Goal: Task Accomplishment & Management: Manage account settings

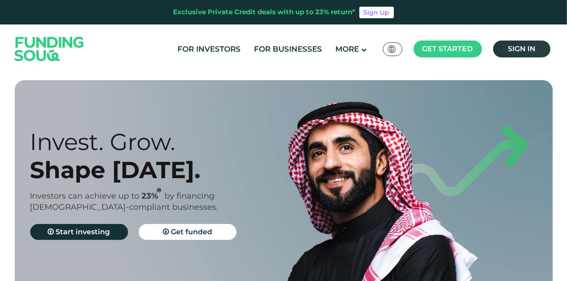
click at [502, 52] on link "Sign in" at bounding box center [521, 48] width 57 height 17
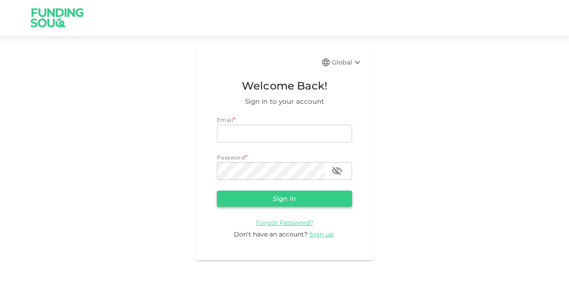
type input "mohanad.y.yasin@hotmail.com"
click at [288, 197] on button "Sign in" at bounding box center [284, 198] width 135 height 16
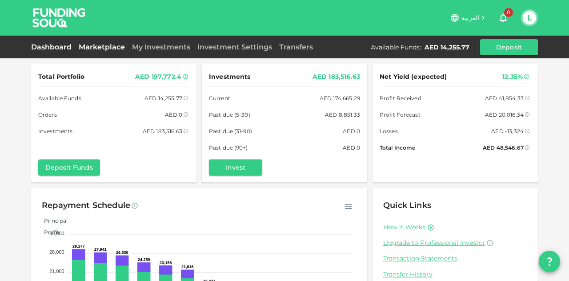
click at [86, 46] on link "Marketplace" at bounding box center [101, 47] width 53 height 8
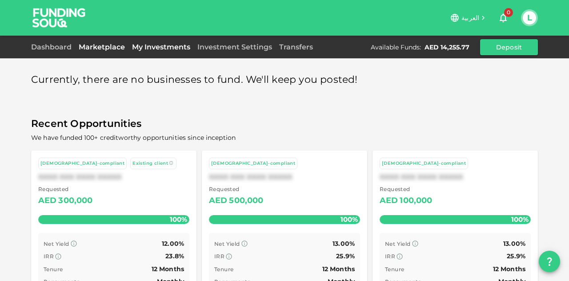
click at [136, 44] on link "My Investments" at bounding box center [160, 47] width 65 height 8
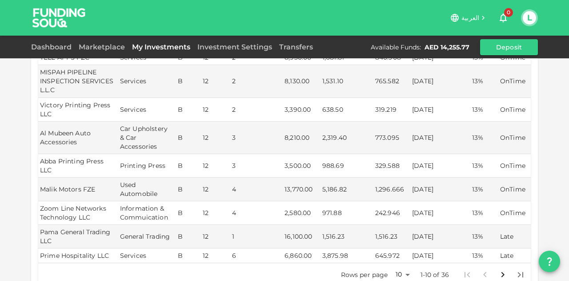
scroll to position [222, 0]
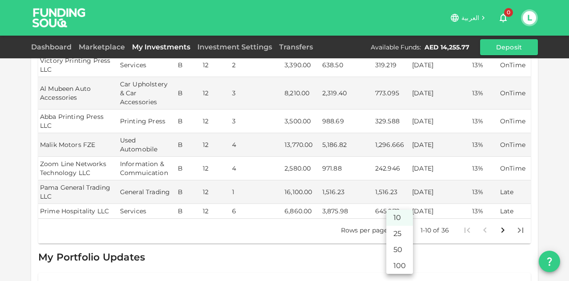
click at [391, 213] on body "العربية 0 L Dashboard Marketplace My Investments Investment Settings Transfers …" at bounding box center [284, 140] width 569 height 281
click at [397, 250] on li "50" at bounding box center [399, 249] width 27 height 16
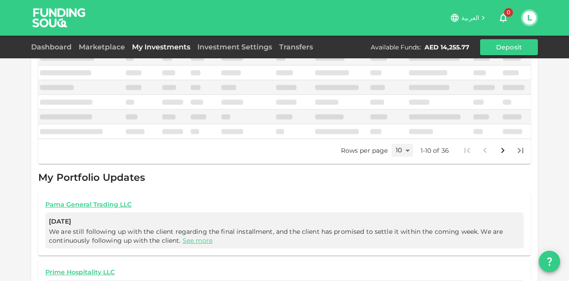
type input "50"
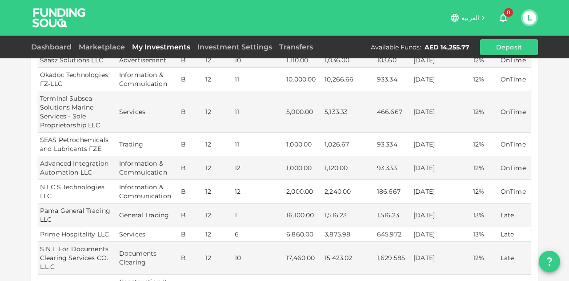
scroll to position [800, 0]
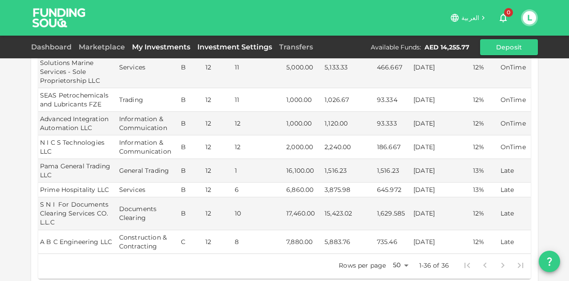
click at [272, 48] on link "Investment Settings" at bounding box center [235, 47] width 82 height 8
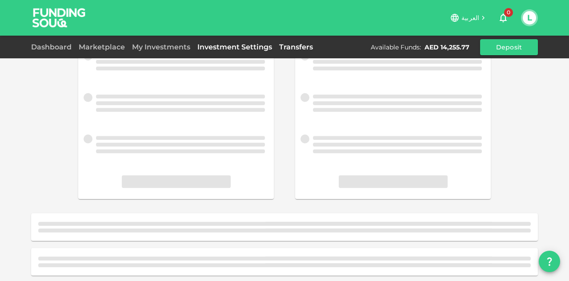
scroll to position [152, 0]
click at [286, 47] on link "Transfers" at bounding box center [296, 47] width 41 height 8
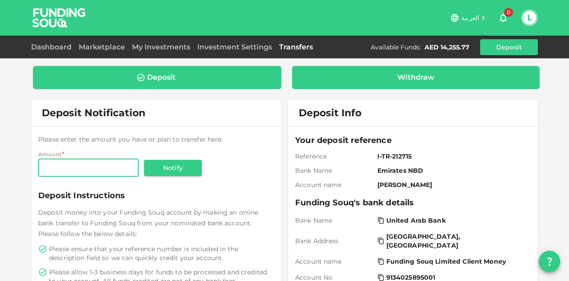
click at [359, 79] on div "Withdraw" at bounding box center [416, 77] width 234 height 9
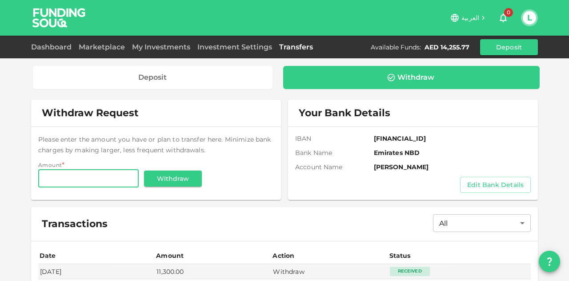
click at [104, 172] on input "Amount" at bounding box center [88, 178] width 100 height 18
type input "13,200"
click at [131, 129] on div "Please enter the amount you have or plan to transfer here. Minimize bank charge…" at bounding box center [156, 163] width 250 height 73
click at [81, 186] on input "13,200" at bounding box center [88, 178] width 100 height 18
click at [81, 185] on input "13,200" at bounding box center [88, 178] width 100 height 18
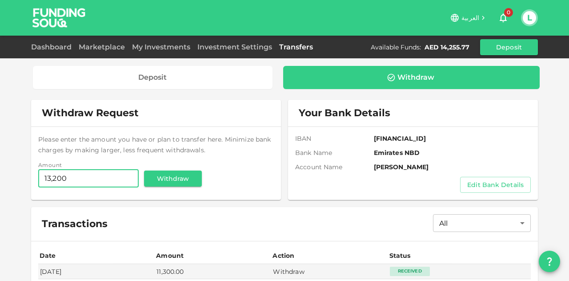
click at [81, 185] on input "13,200" at bounding box center [88, 178] width 100 height 18
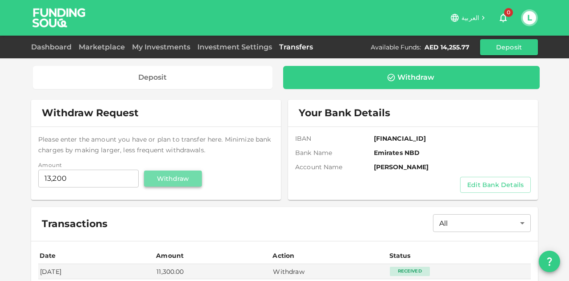
click at [165, 180] on button "Withdraw" at bounding box center [173, 178] width 58 height 16
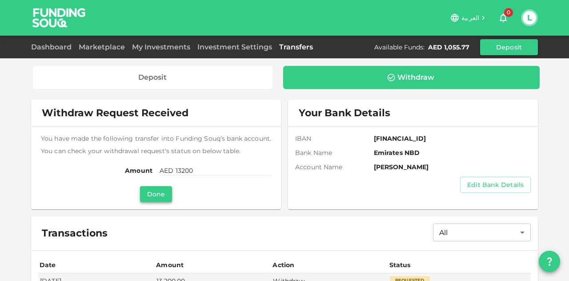
click at [154, 192] on button "Done" at bounding box center [156, 194] width 32 height 16
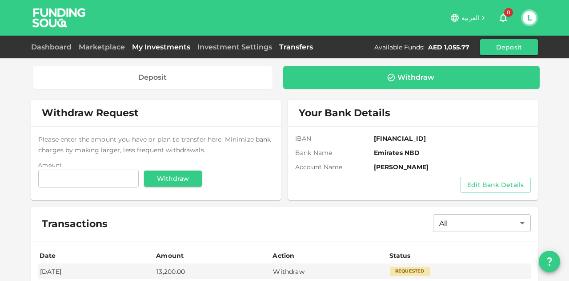
click at [149, 44] on link "My Investments" at bounding box center [160, 47] width 65 height 8
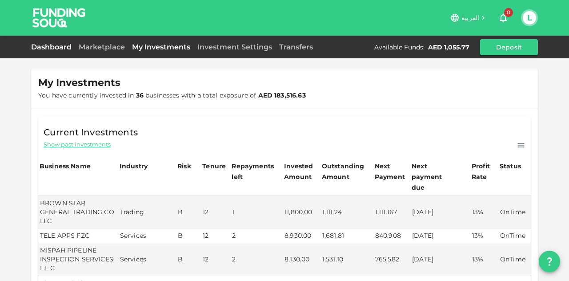
click at [66, 44] on link "Dashboard" at bounding box center [53, 47] width 44 height 8
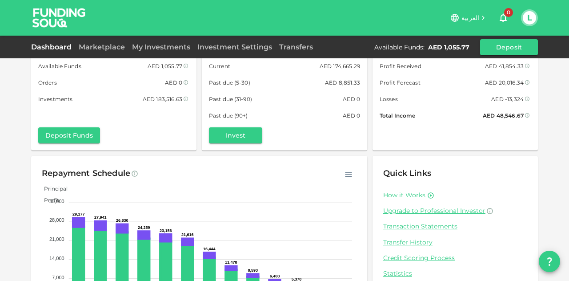
scroll to position [87, 0]
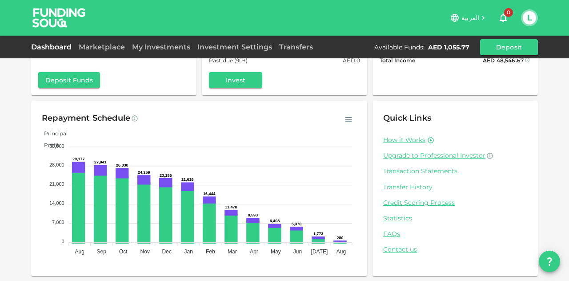
click at [411, 171] on link "Transaction Statements" at bounding box center [455, 171] width 144 height 8
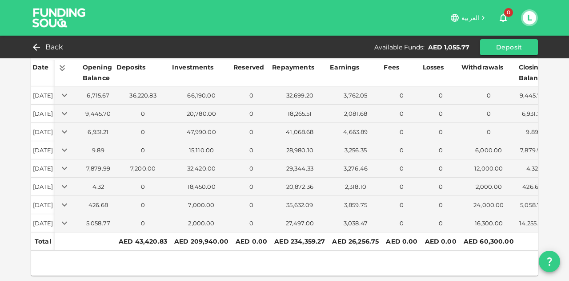
scroll to position [0, 17]
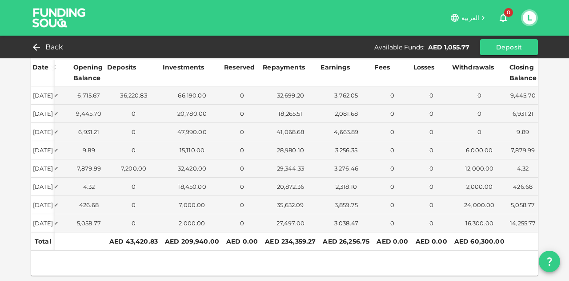
drag, startPoint x: 70, startPoint y: 41, endPoint x: 0, endPoint y: 56, distance: 71.3
click at [70, 41] on div "Back Available Funds : AED 1,055.77 Deposit" at bounding box center [284, 47] width 507 height 16
click at [68, 40] on div "Back Available Funds : AED 1,055.77 Deposit" at bounding box center [284, 47] width 507 height 16
click at [44, 50] on div "Back" at bounding box center [49, 47] width 36 height 12
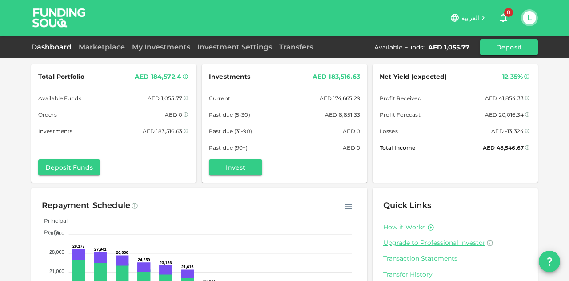
click at [95, 53] on div "Dashboard Marketplace My Investments Investment Settings Transfers Available Fu…" at bounding box center [284, 47] width 507 height 16
click at [98, 50] on link "Marketplace" at bounding box center [101, 47] width 53 height 8
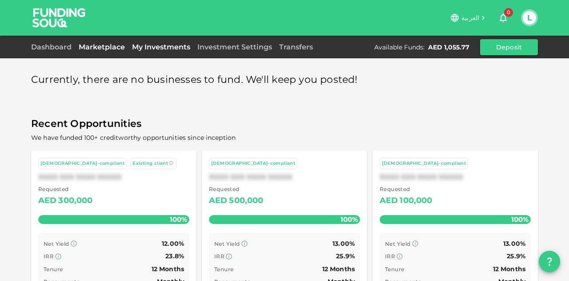
click at [156, 47] on link "My Investments" at bounding box center [160, 47] width 65 height 8
